Goal: Transaction & Acquisition: Book appointment/travel/reservation

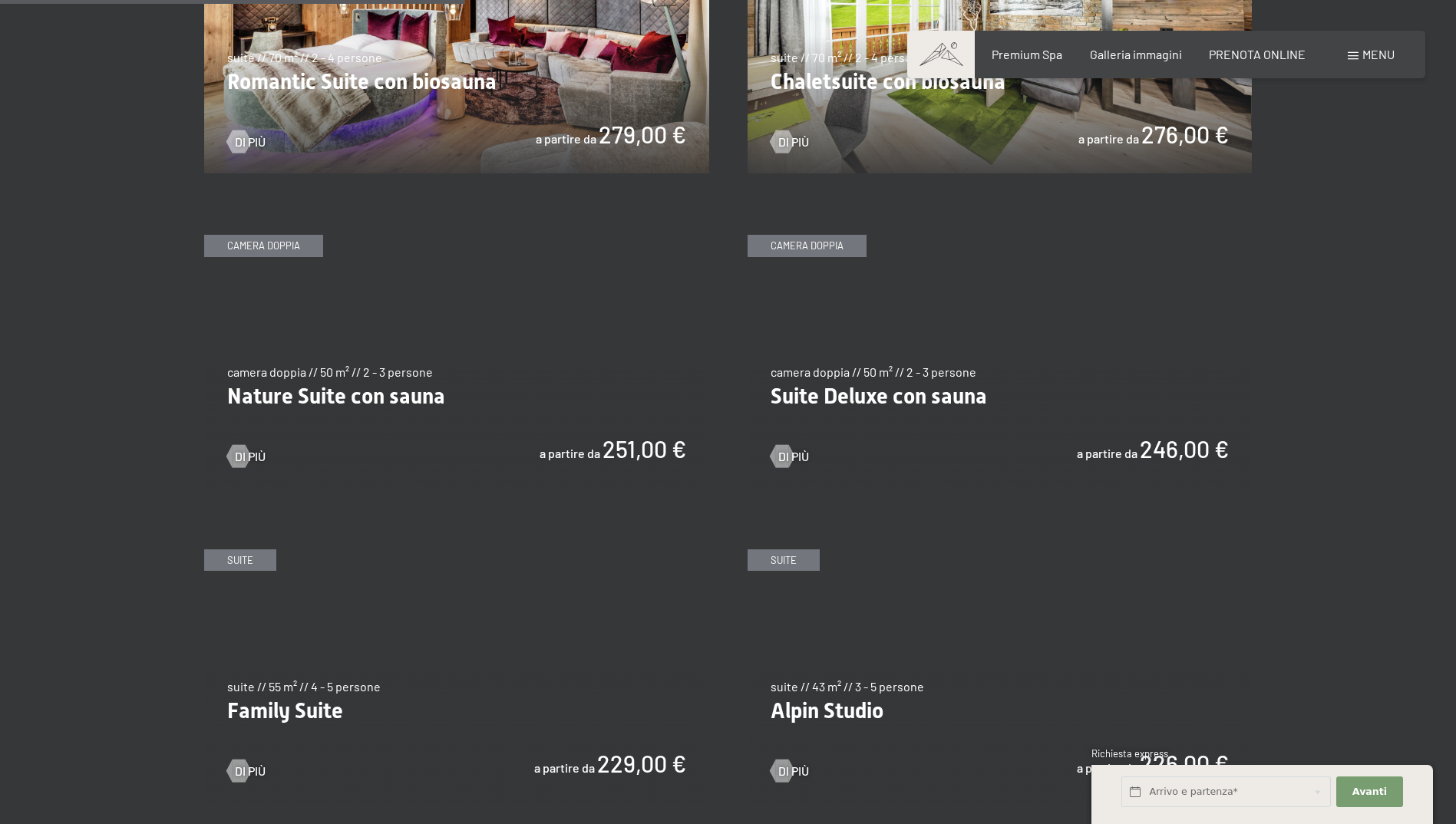
scroll to position [1382, 0]
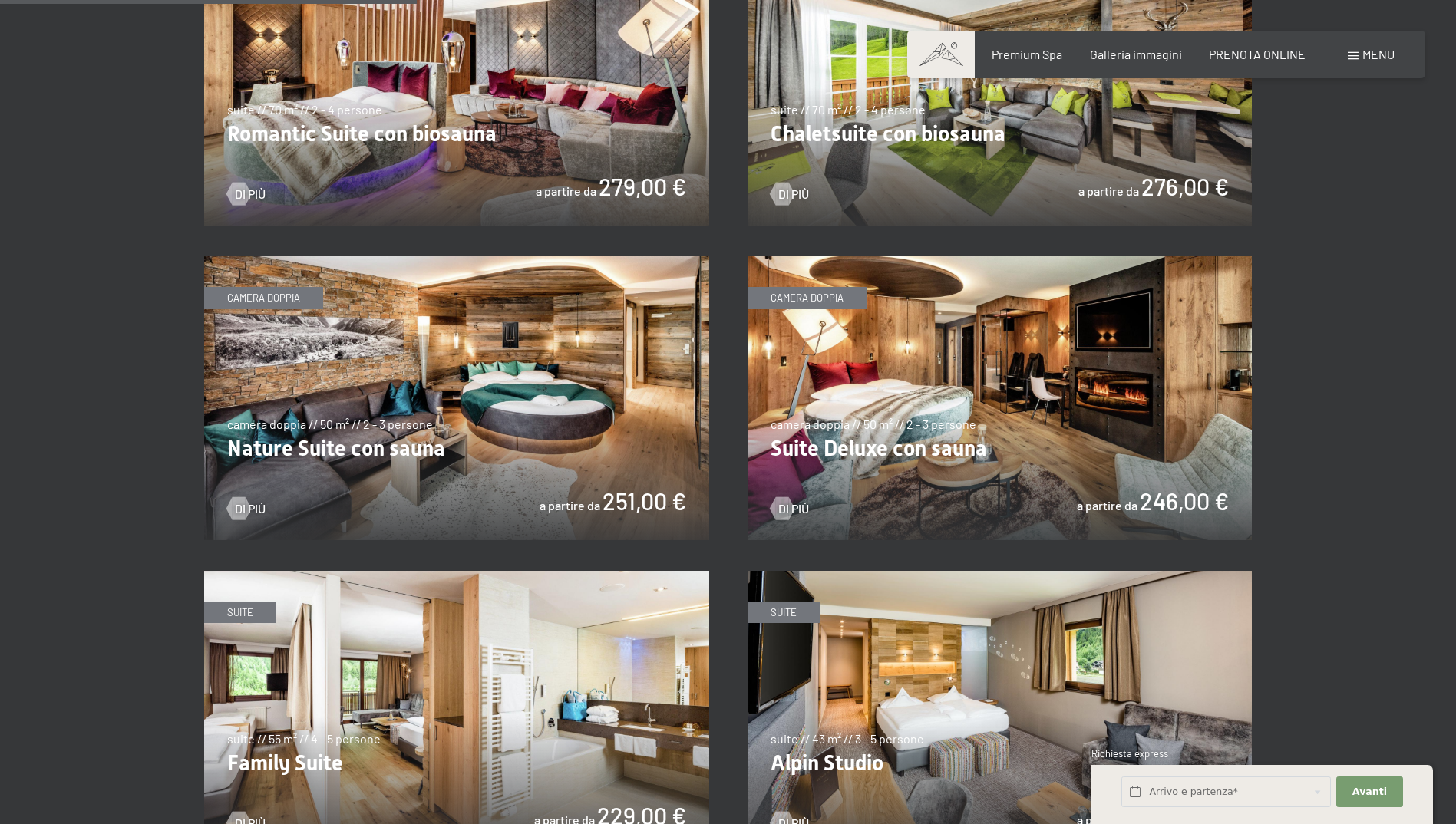
click at [860, 458] on img at bounding box center [1000, 398] width 505 height 284
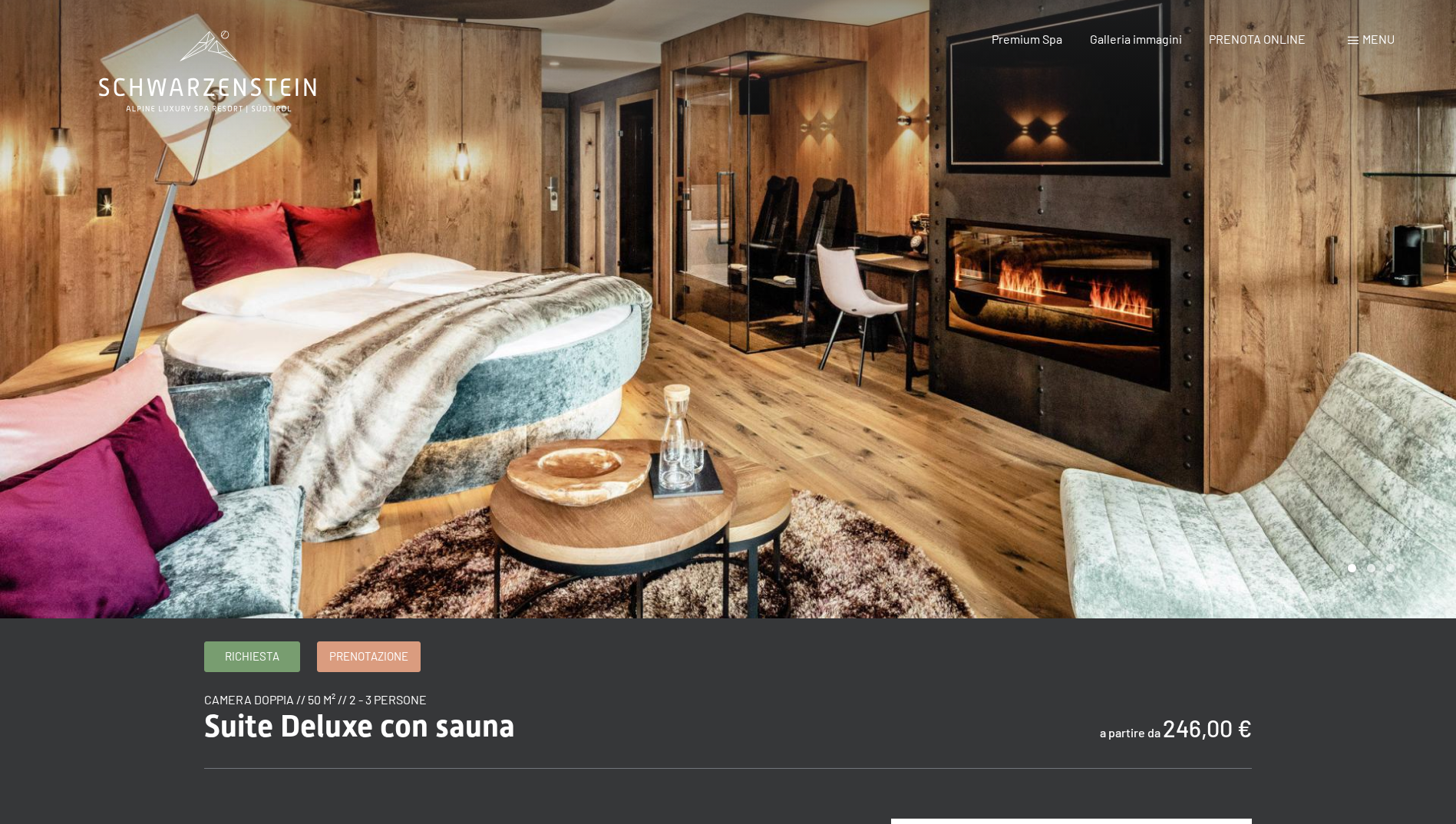
click at [1402, 352] on div at bounding box center [1093, 309] width 729 height 618
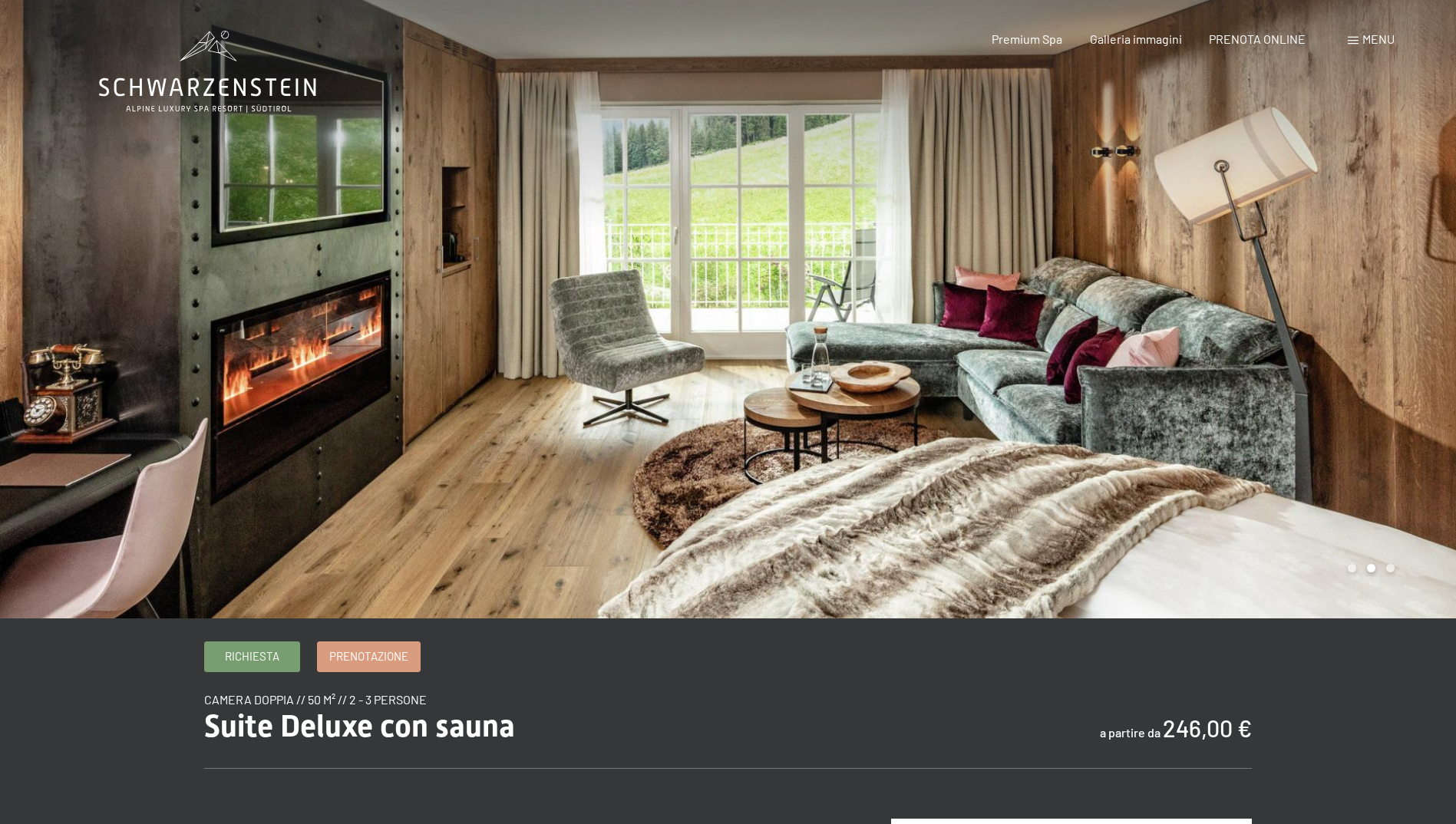
click at [1402, 352] on div at bounding box center [1093, 309] width 729 height 618
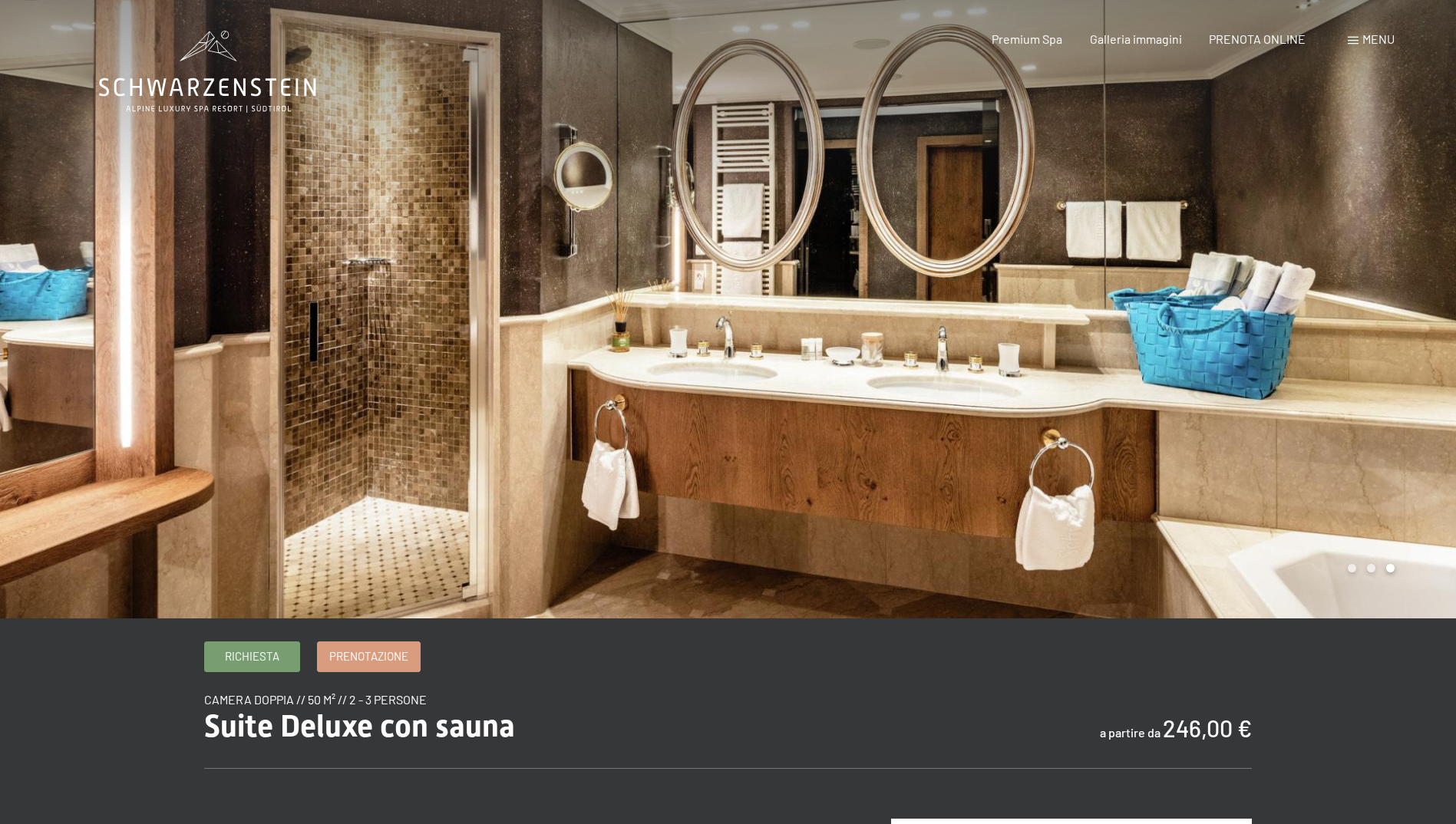
click at [1402, 352] on div at bounding box center [1093, 309] width 729 height 618
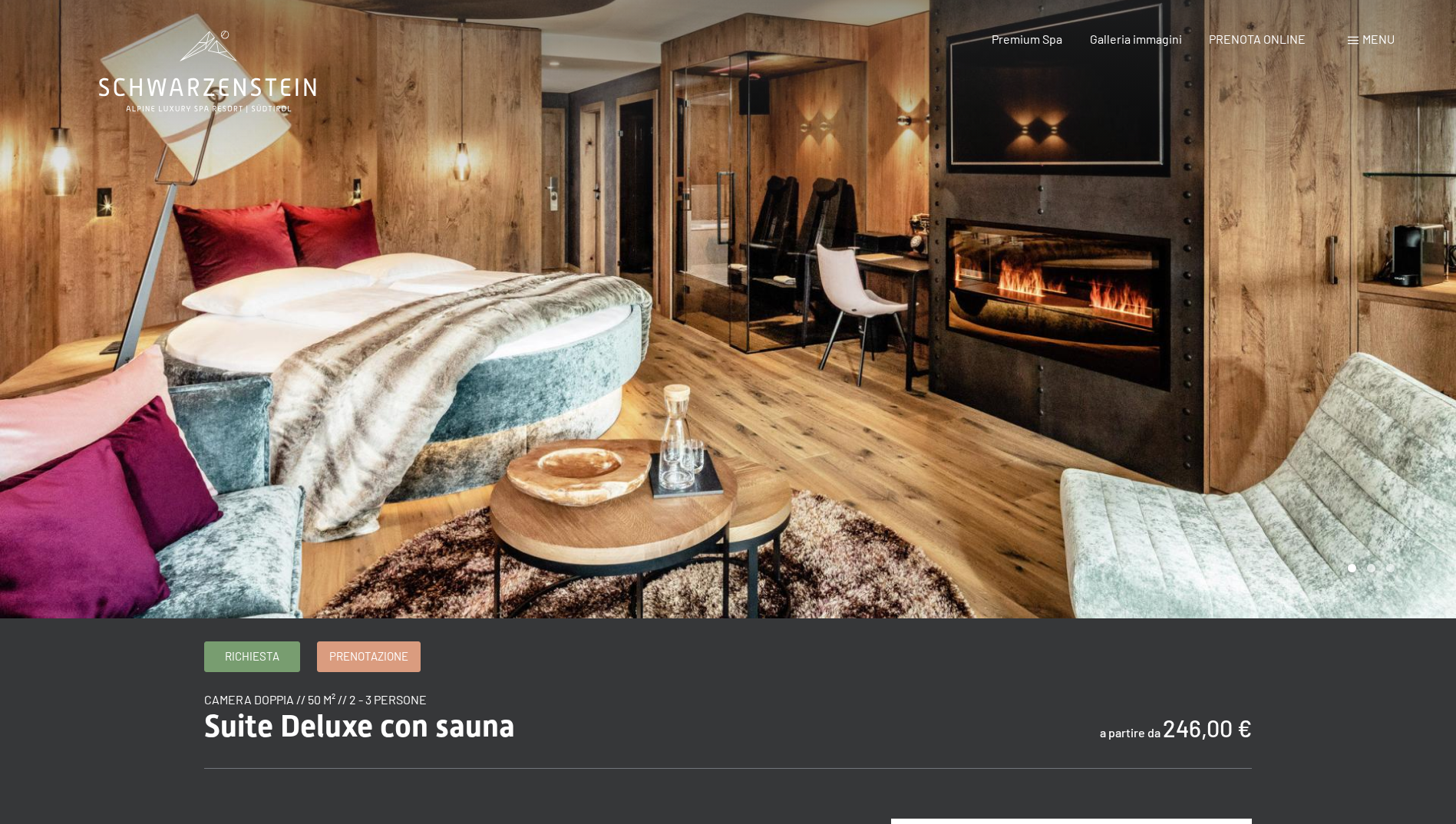
click at [1412, 286] on div at bounding box center [1093, 309] width 729 height 618
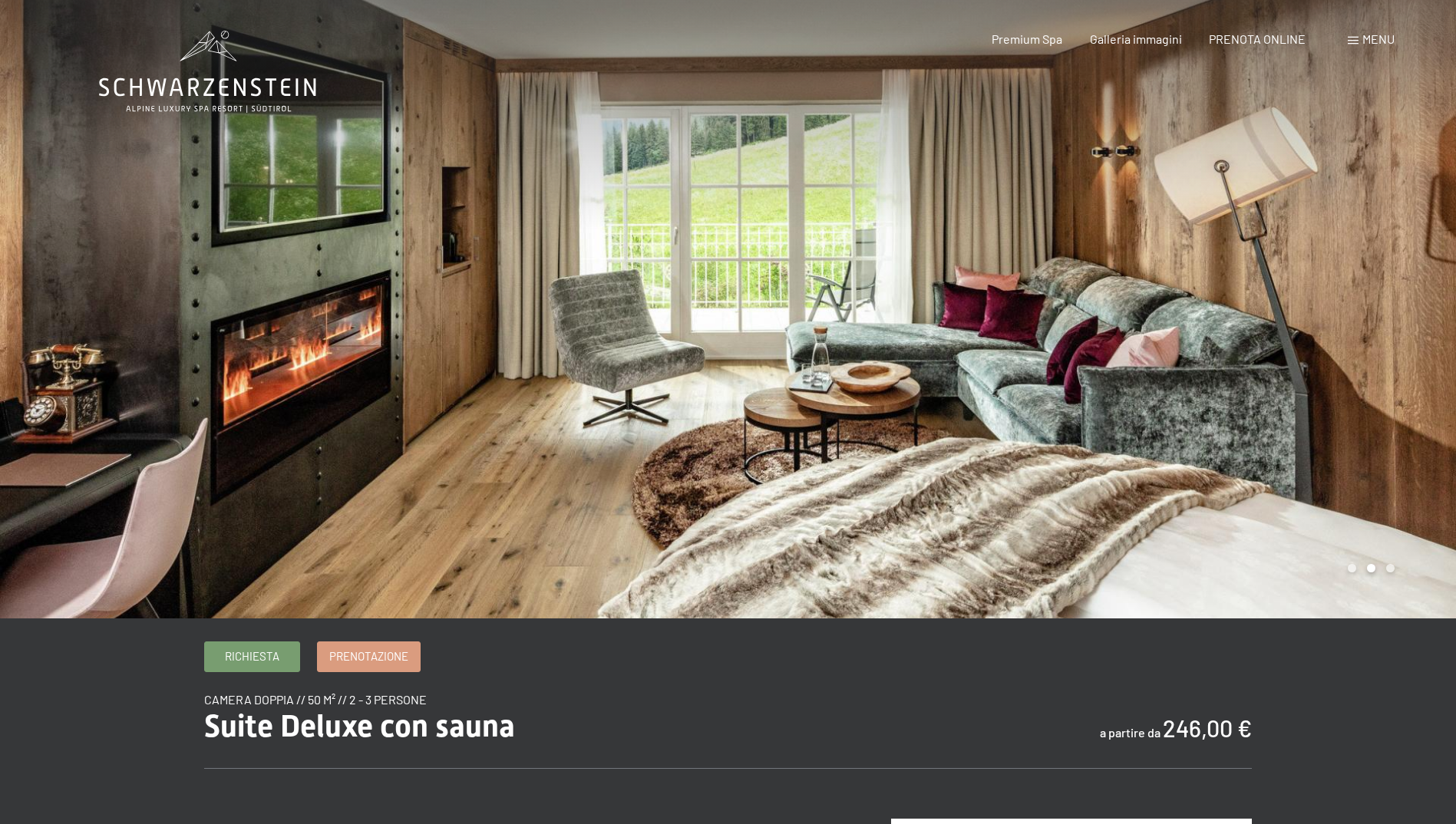
click at [1412, 286] on div at bounding box center [1093, 309] width 729 height 618
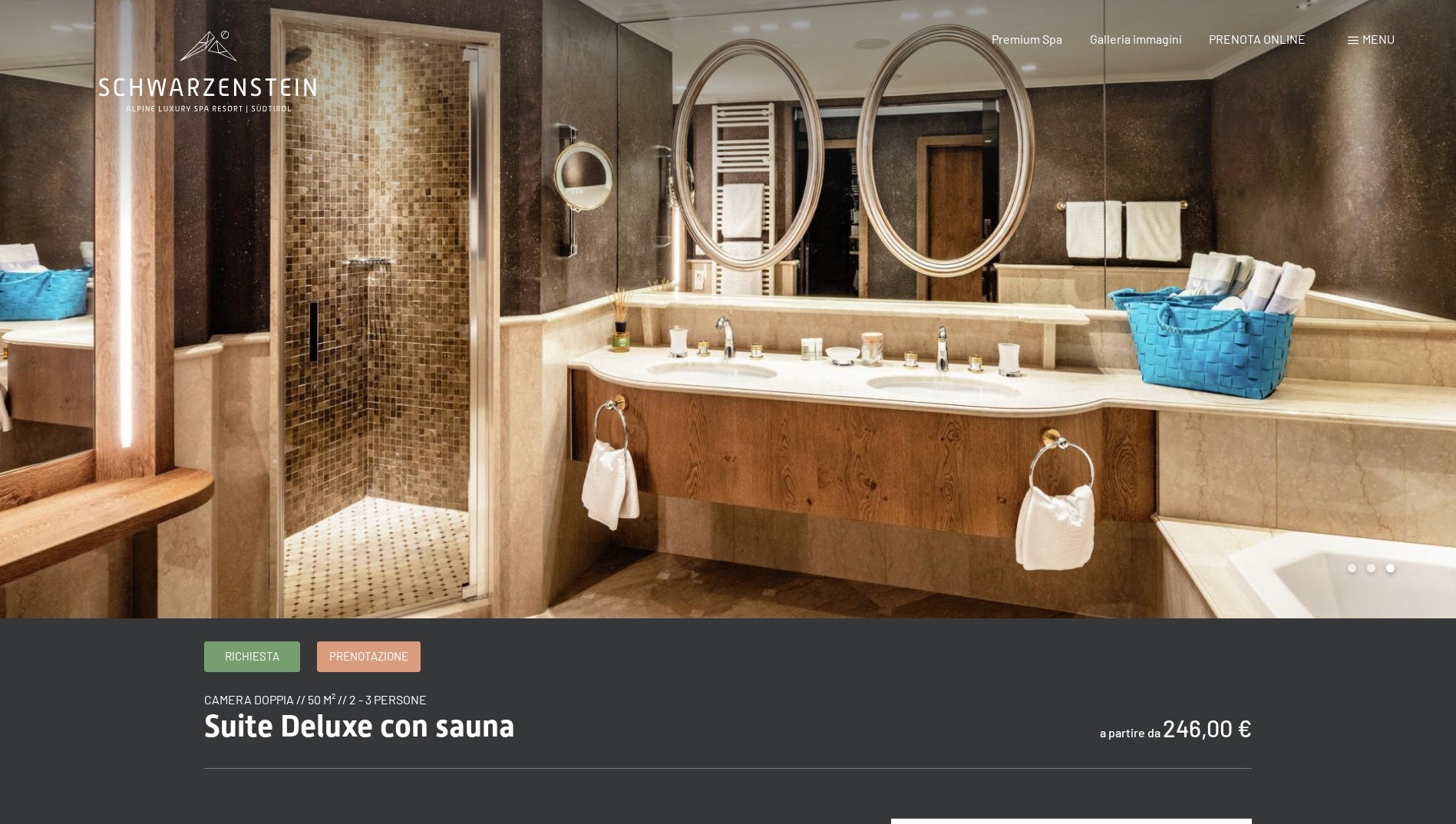
click at [1412, 286] on div at bounding box center [1093, 309] width 729 height 618
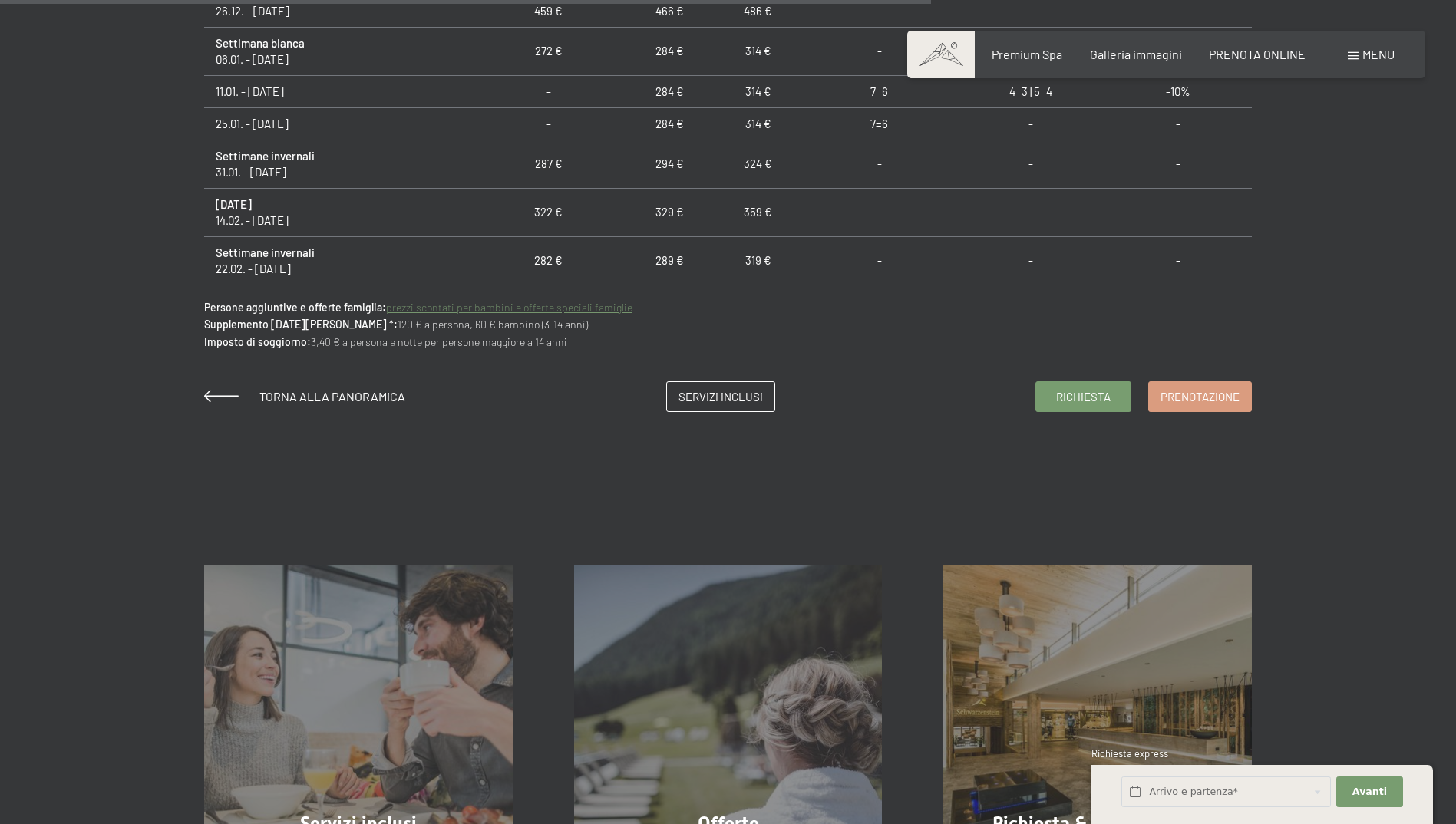
scroll to position [537, 0]
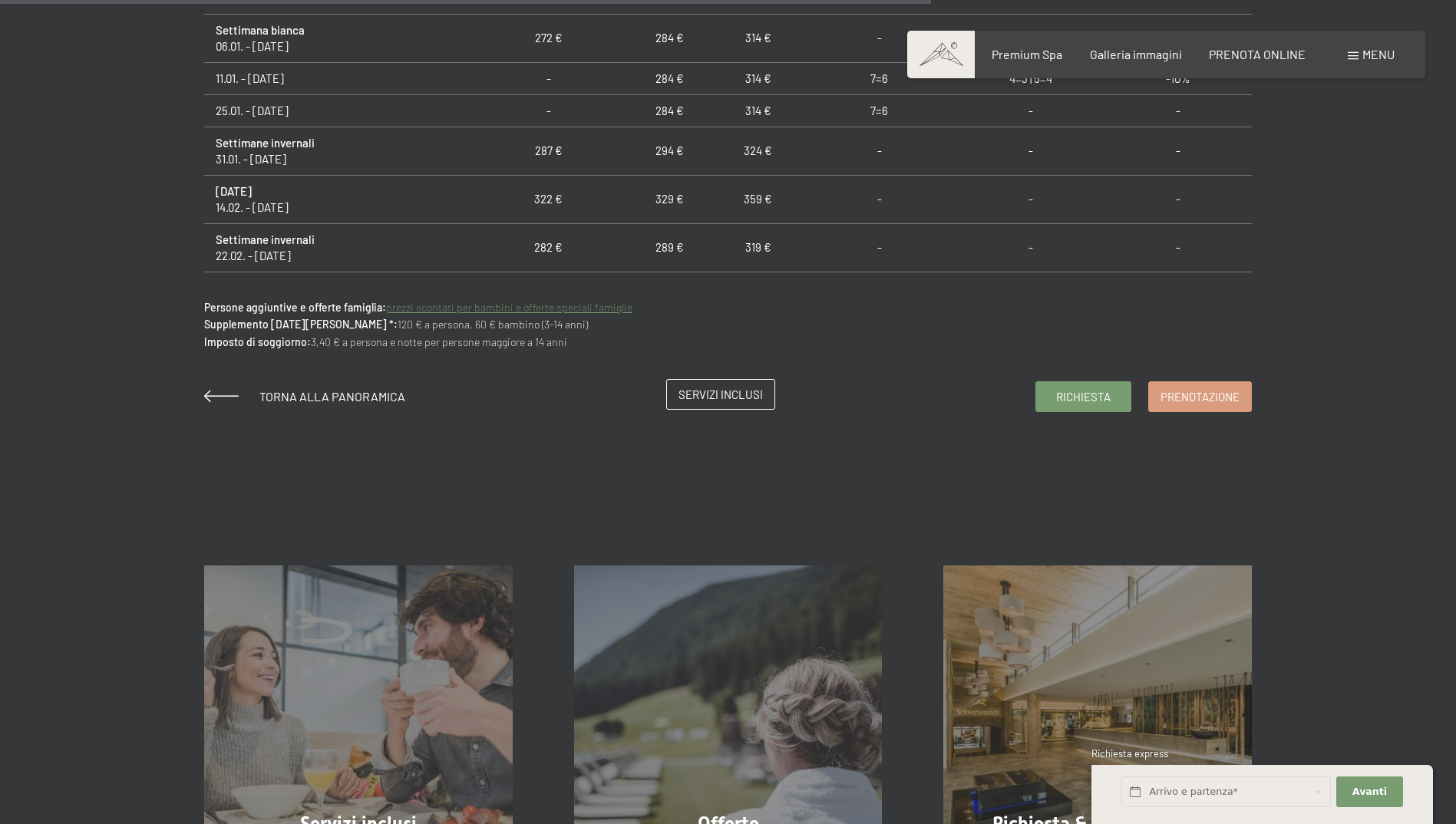
click at [720, 403] on link "Servizi inclusi" at bounding box center [721, 394] width 107 height 29
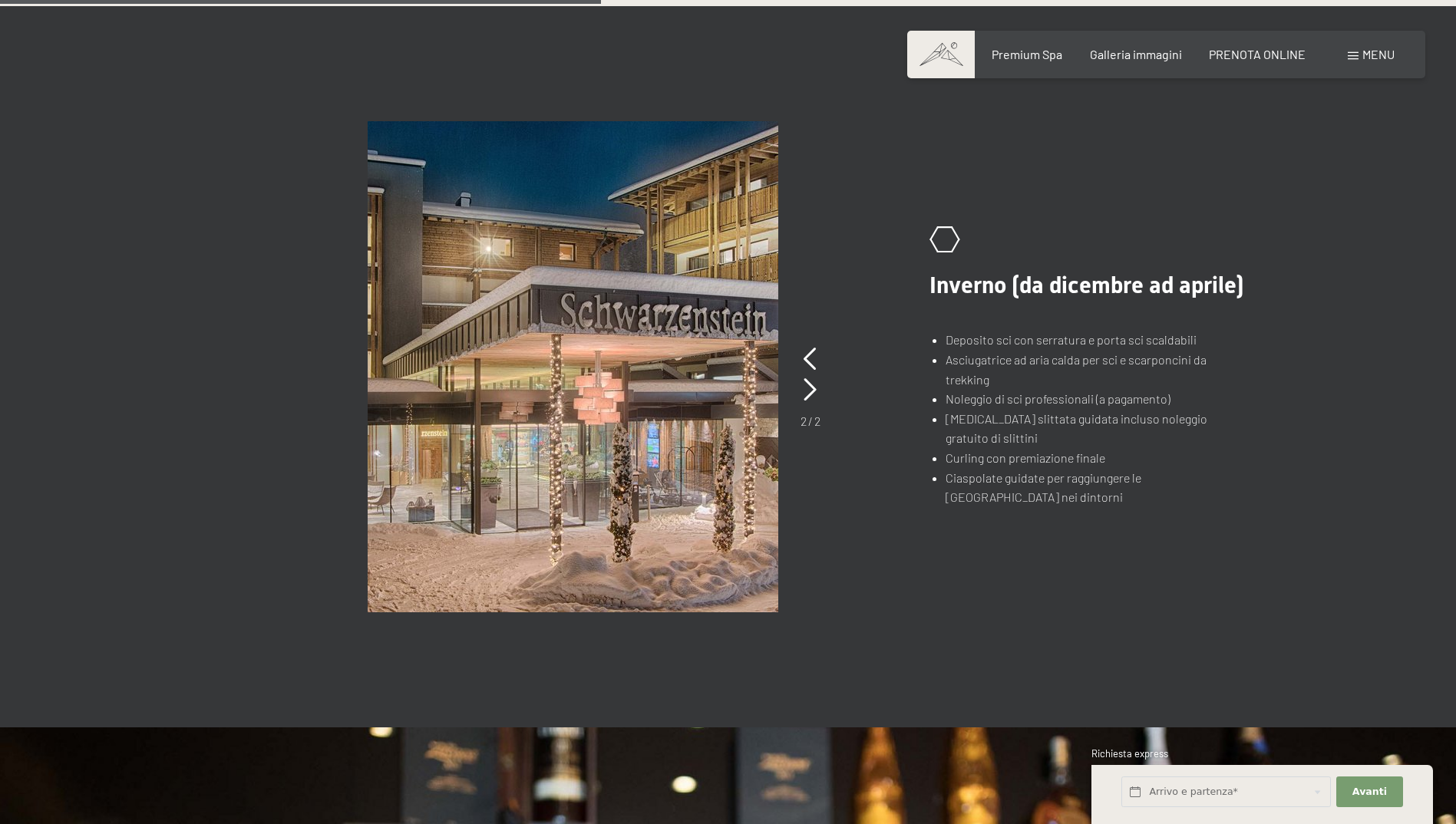
scroll to position [1228, 0]
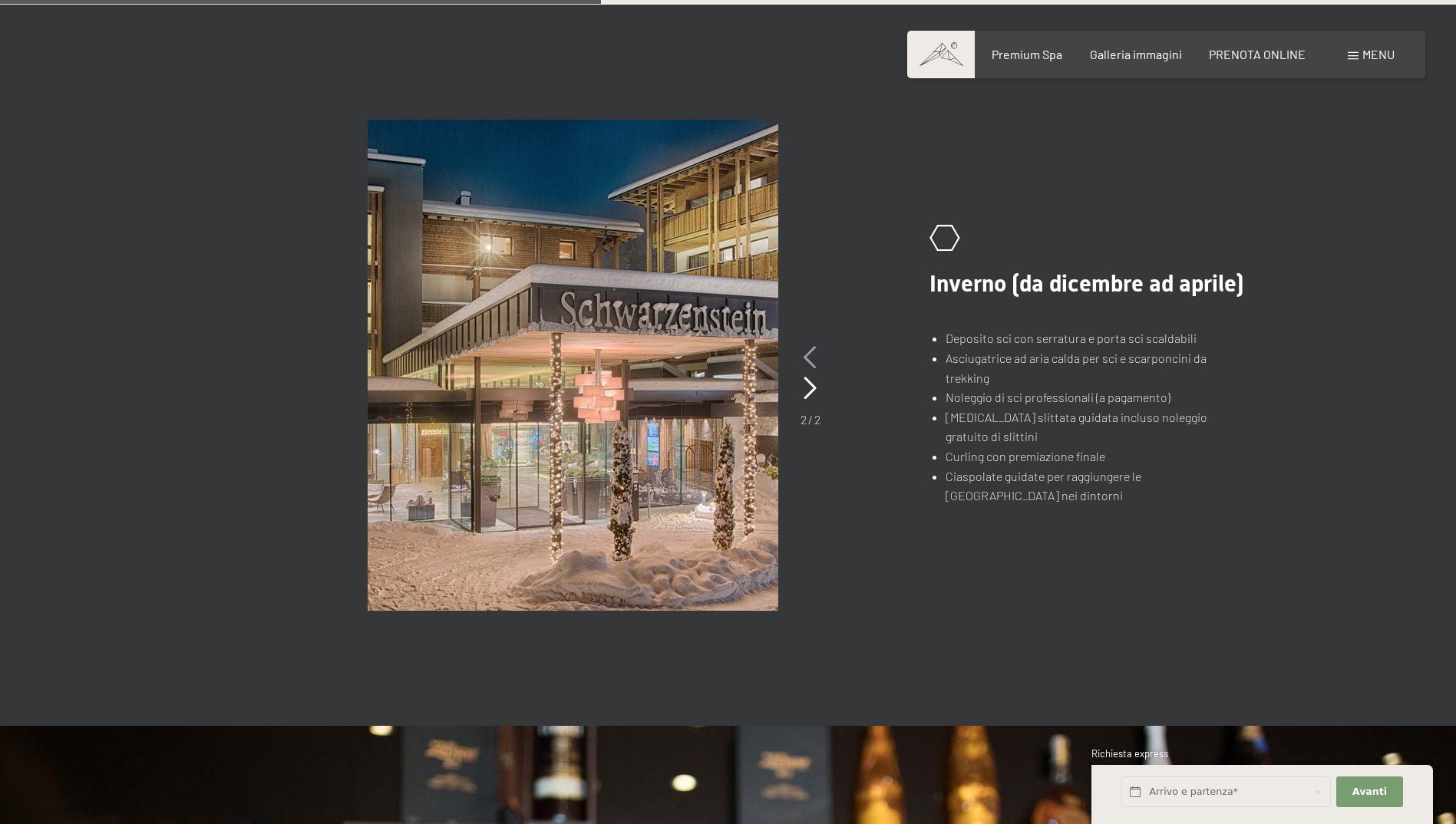
click at [811, 363] on icon at bounding box center [810, 357] width 13 height 23
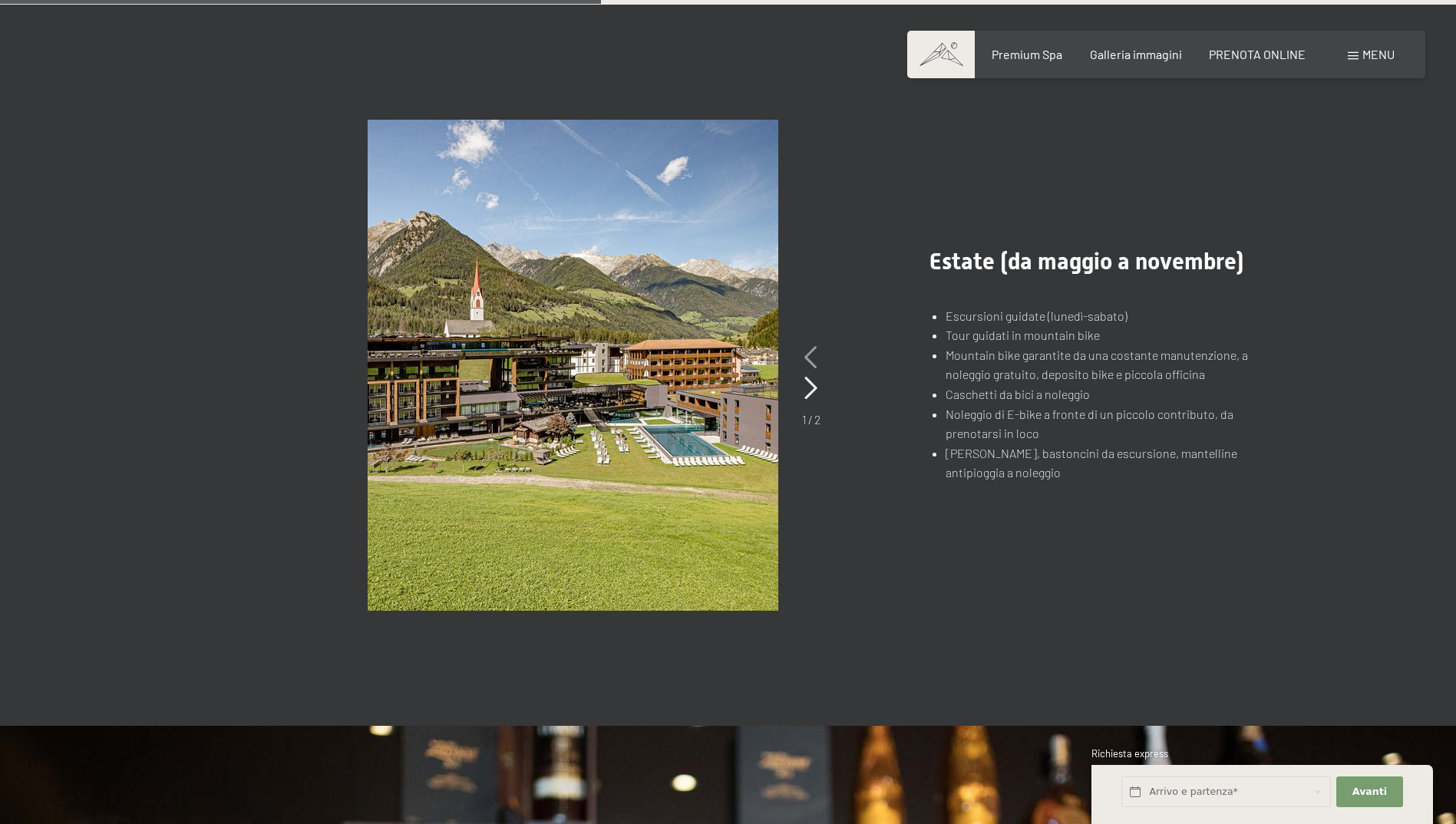
click at [811, 363] on icon at bounding box center [811, 357] width 13 height 23
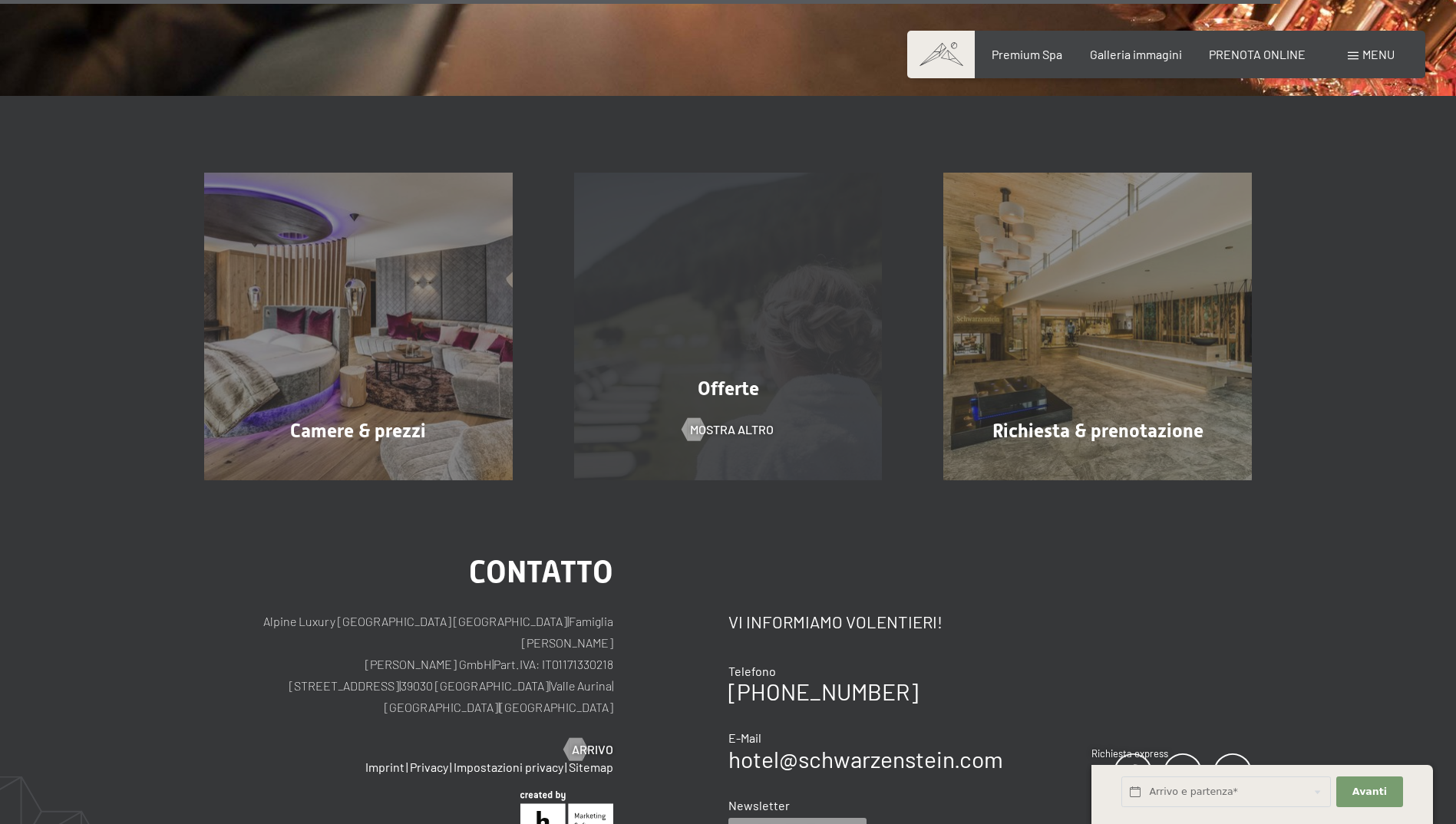
scroll to position [2686, 0]
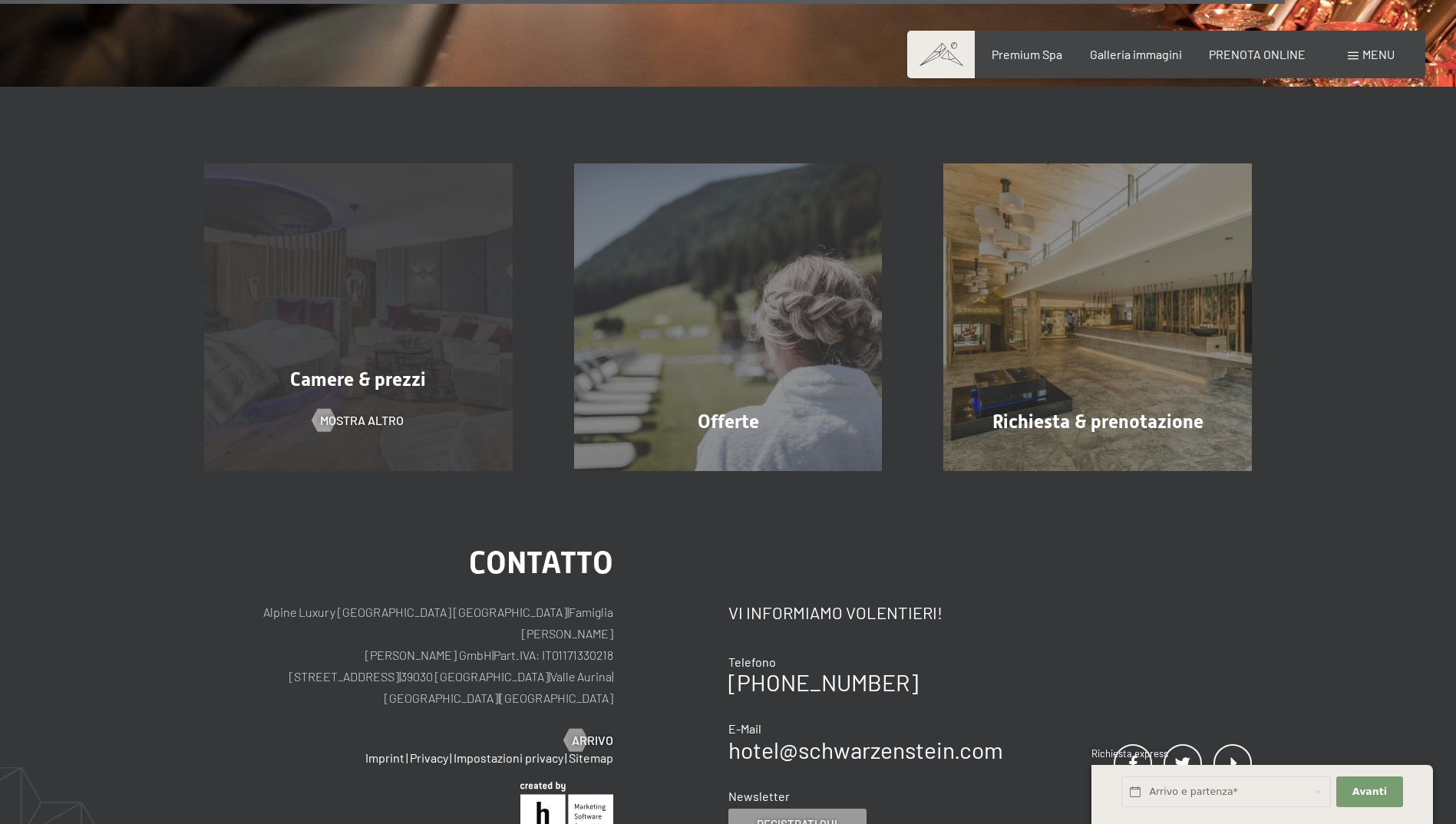
click at [299, 299] on div "Camere & prezzi mostra altro" at bounding box center [358, 318] width 370 height 309
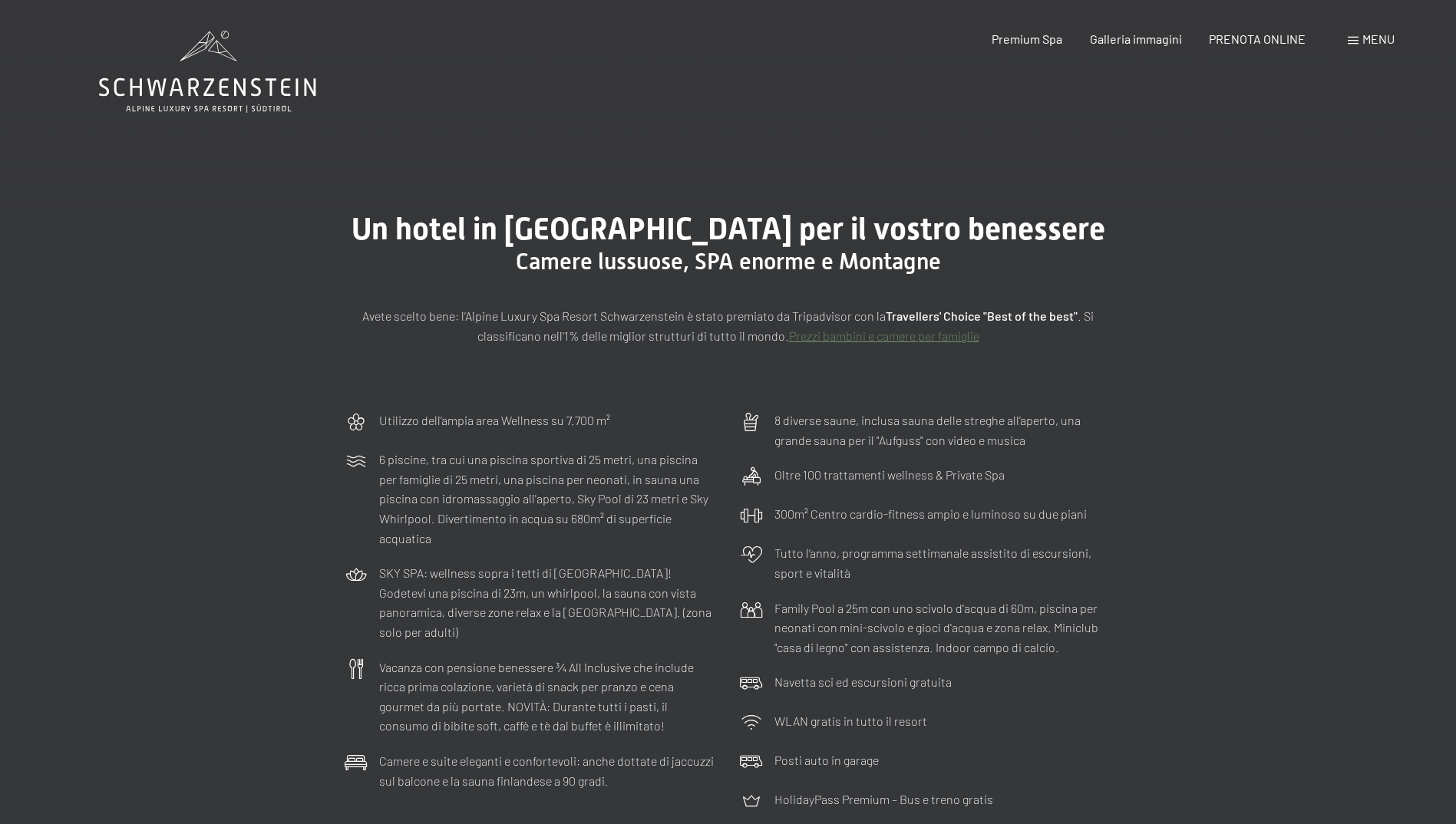
click at [1370, 39] on span "Menu" at bounding box center [1378, 39] width 32 height 15
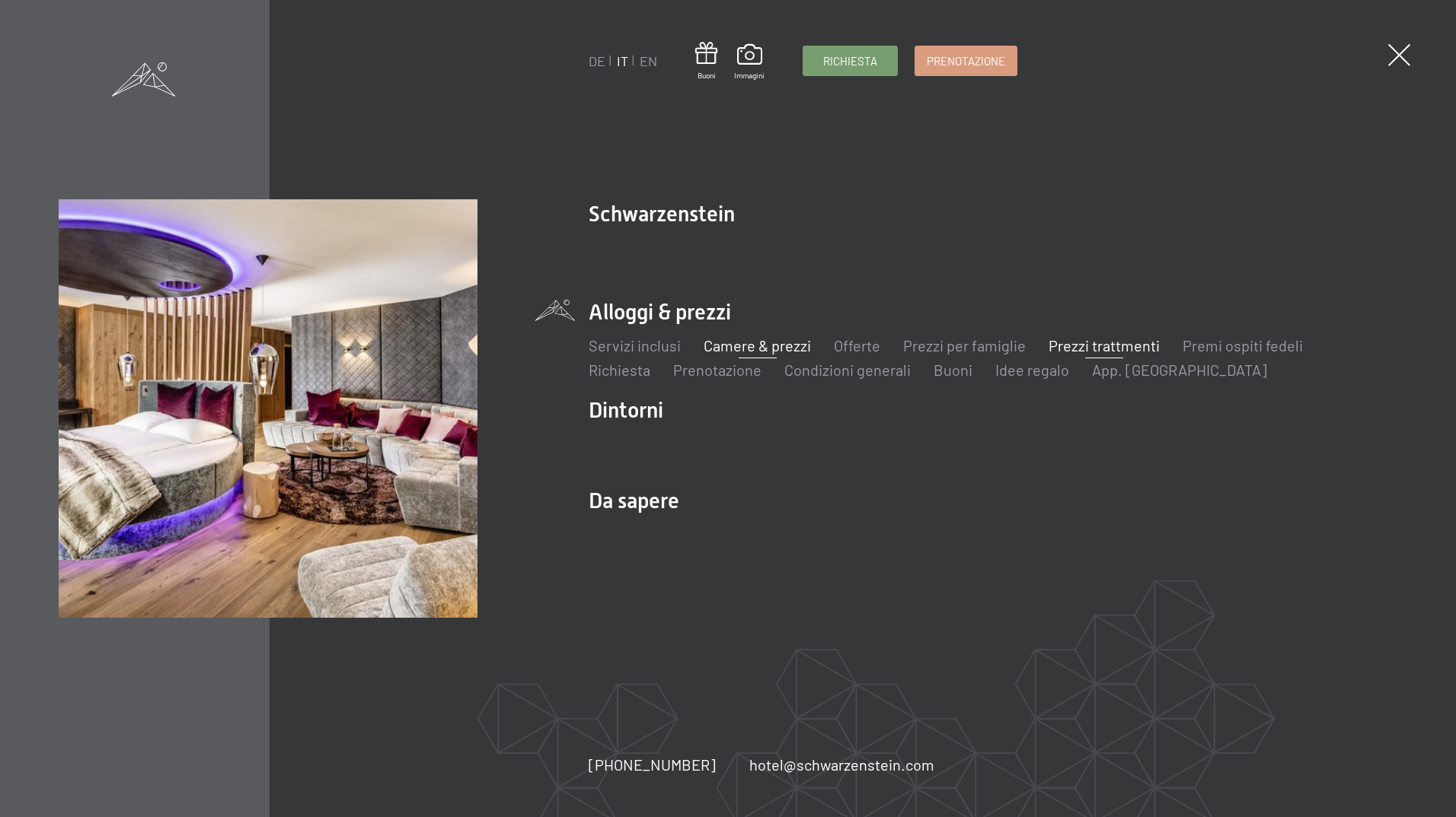
click at [1096, 348] on link "Prezzi trattmenti" at bounding box center [1104, 345] width 111 height 18
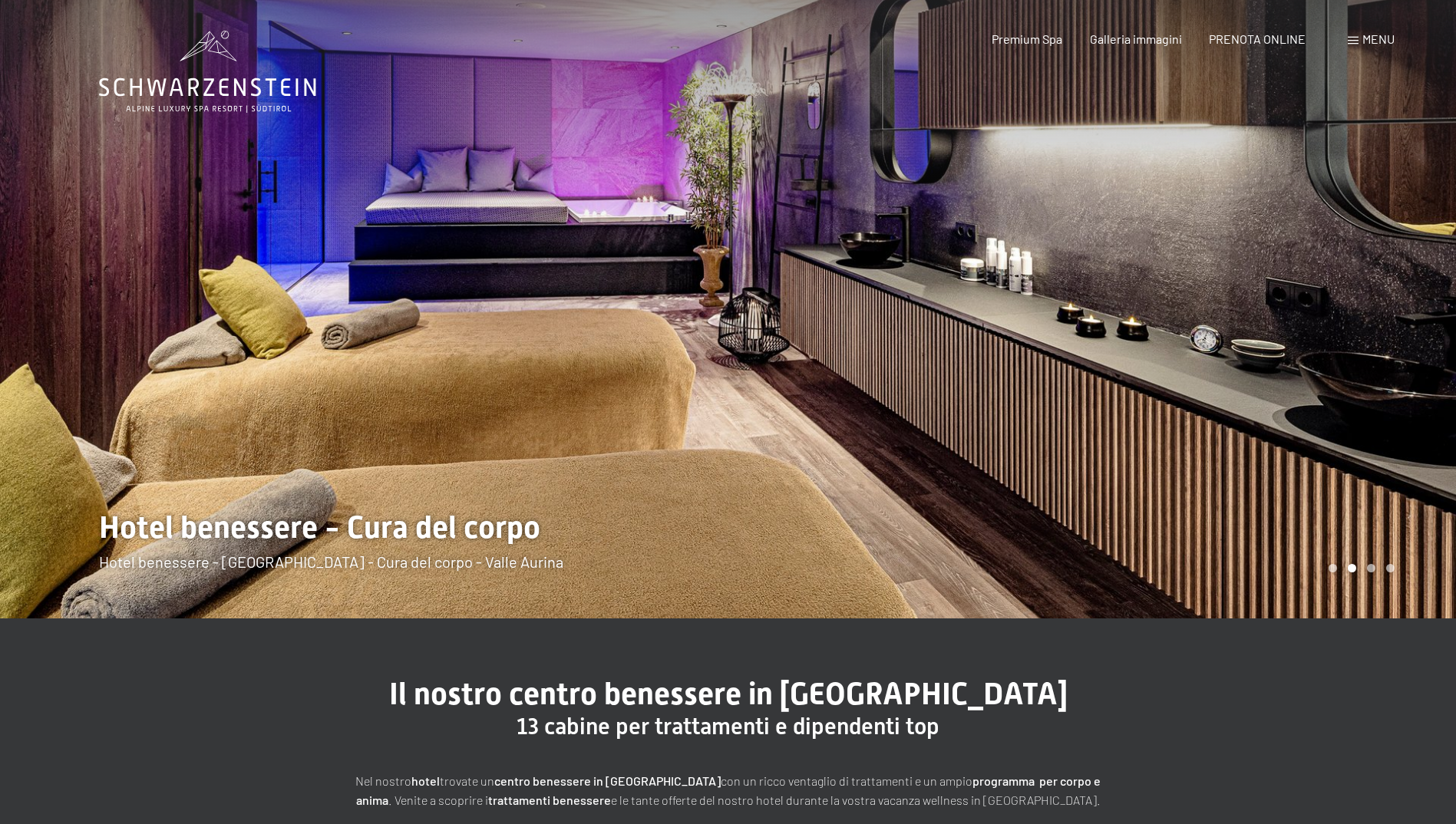
click at [1385, 43] on span "Menu" at bounding box center [1378, 39] width 32 height 15
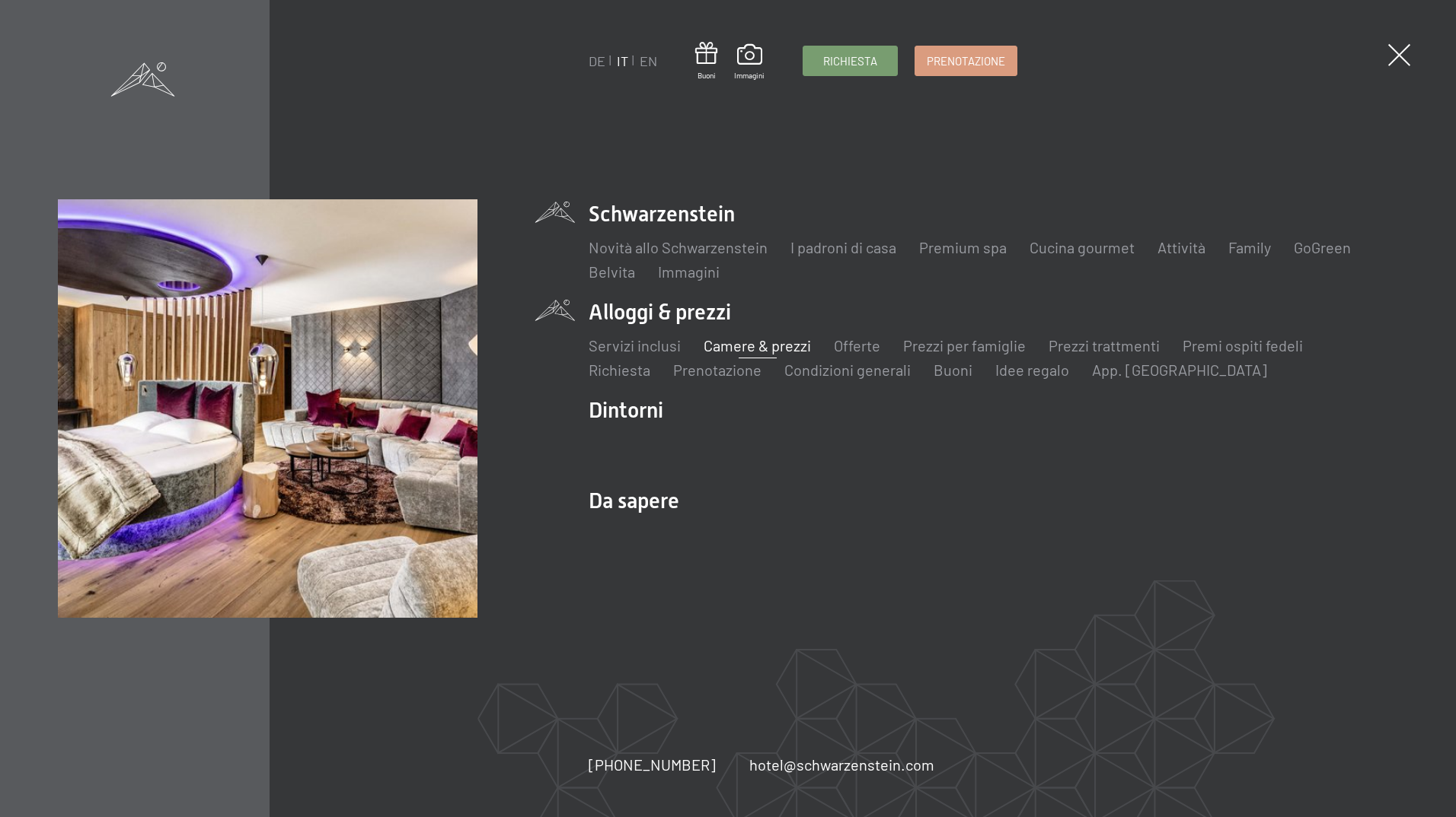
click at [748, 347] on link "Camere & prezzi" at bounding box center [757, 345] width 107 height 18
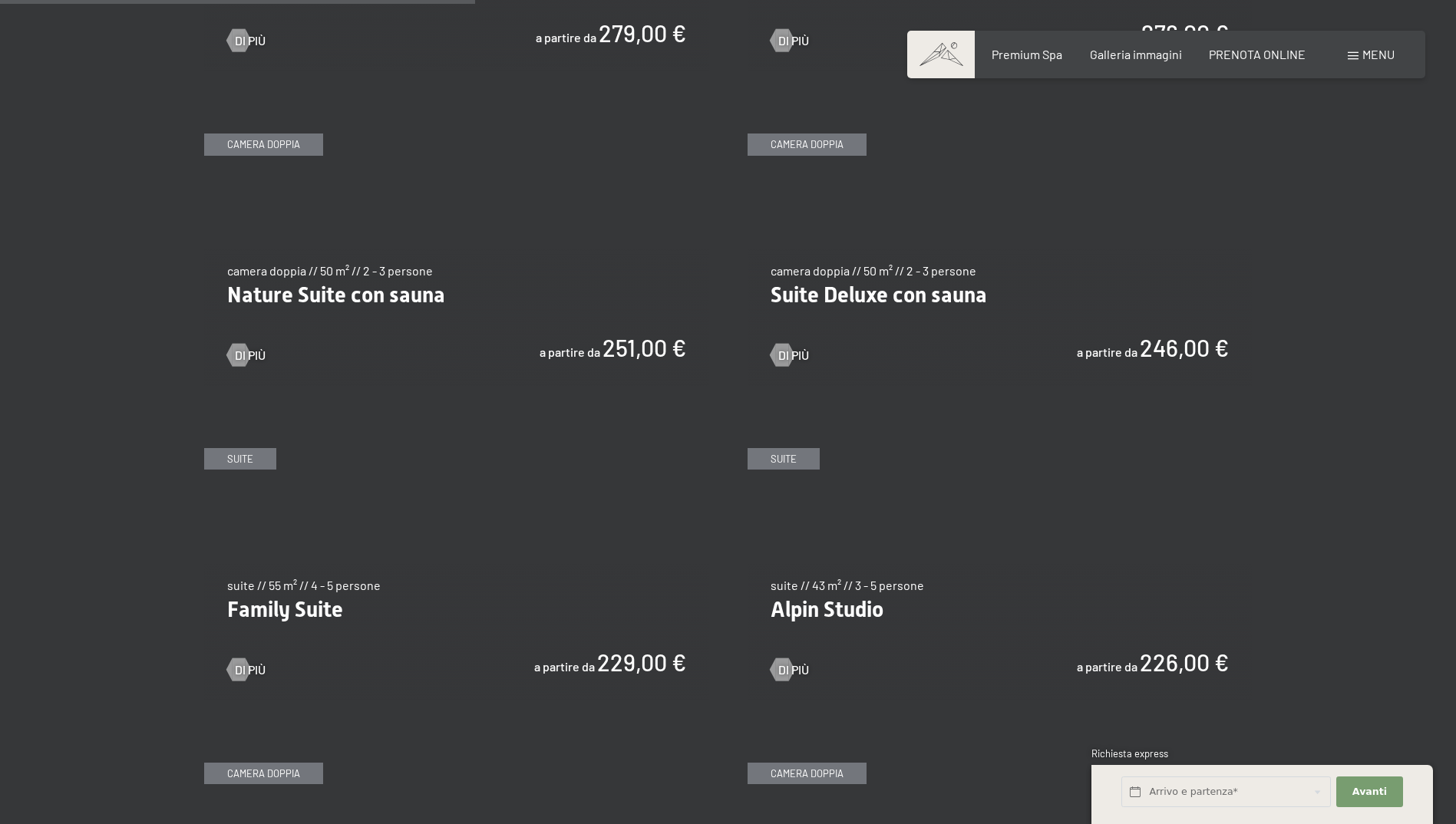
scroll to position [1612, 0]
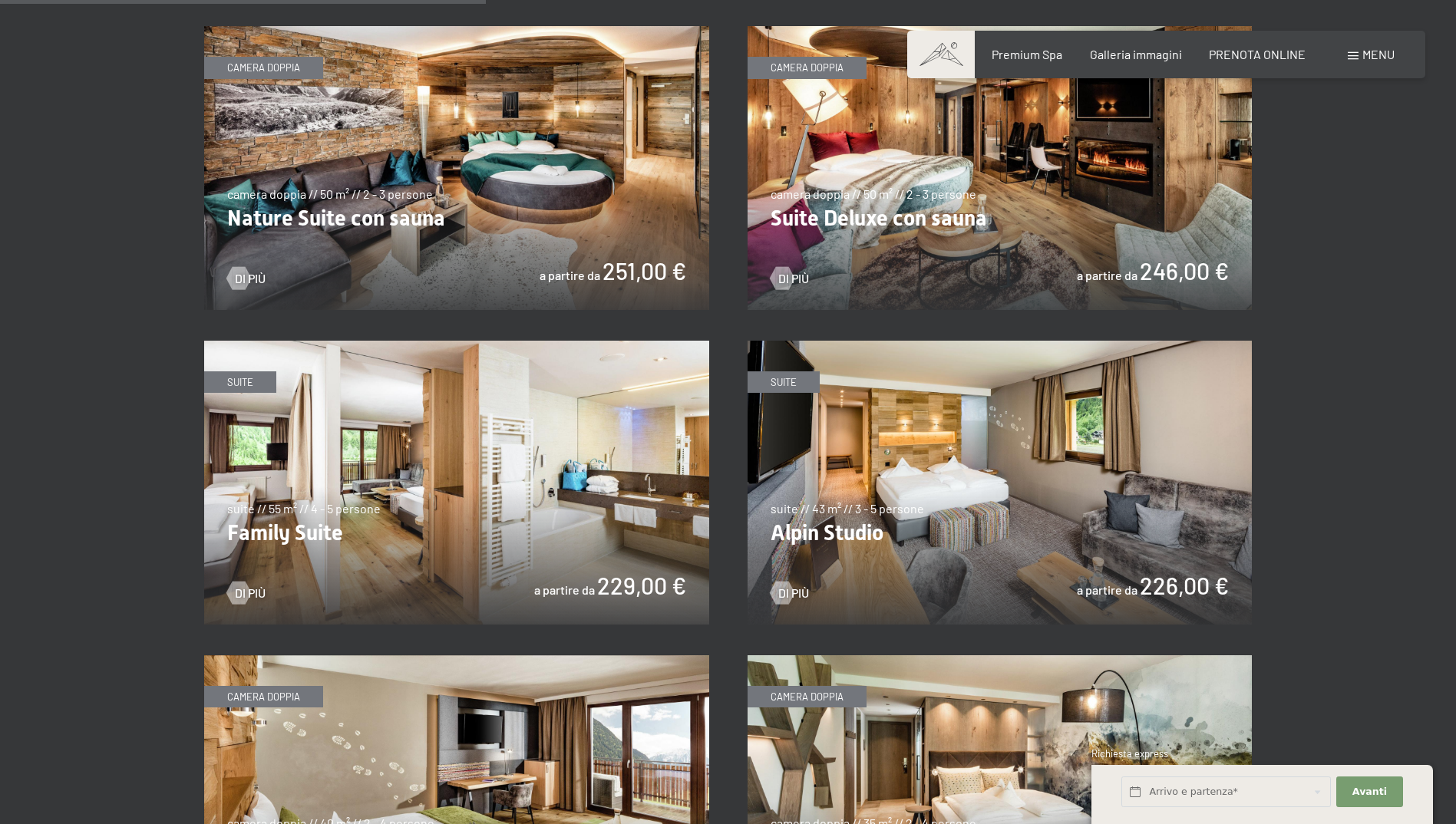
click at [1108, 161] on img at bounding box center [1000, 168] width 505 height 284
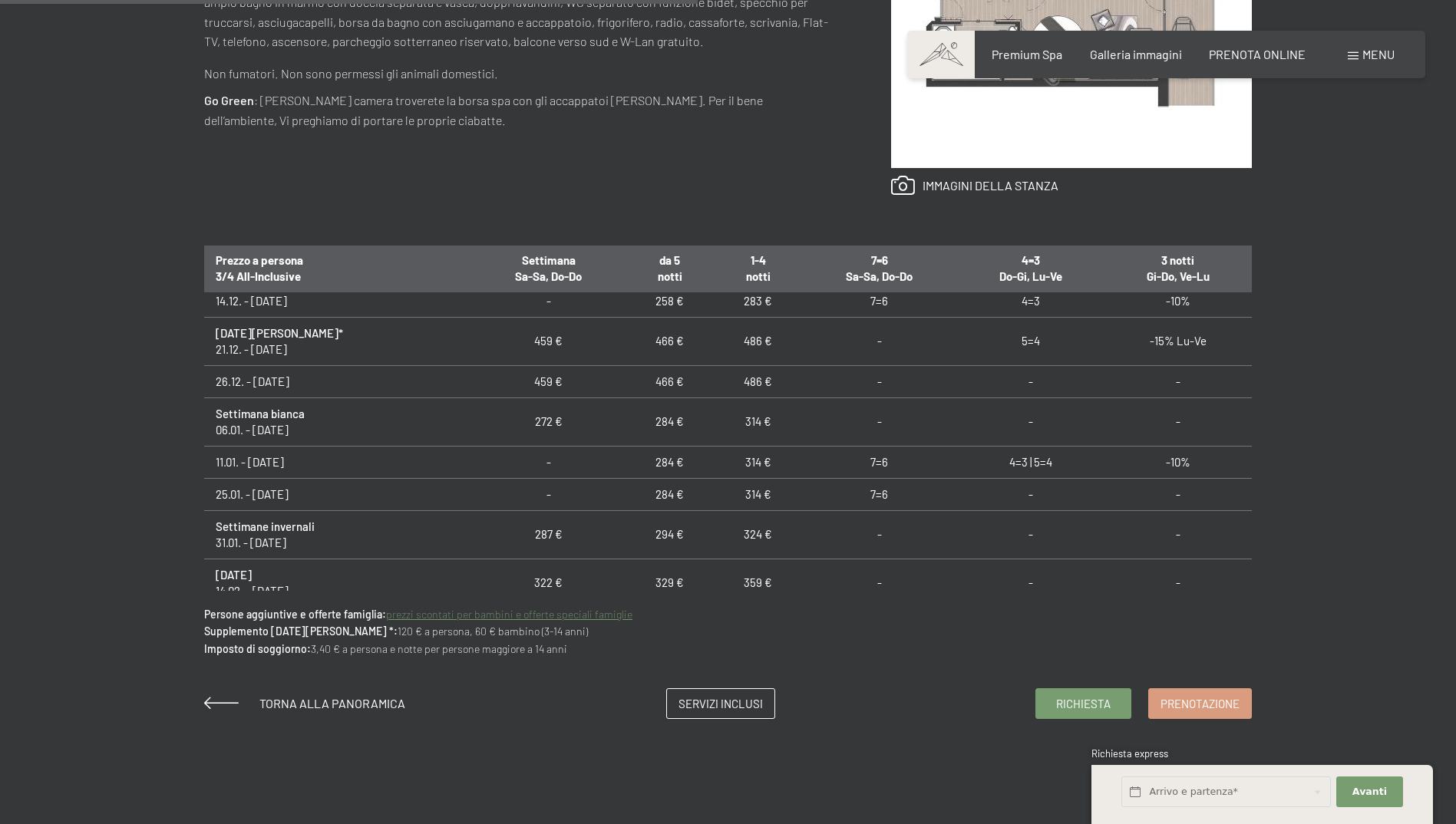
scroll to position [307, 0]
